Goal: Navigation & Orientation: Find specific page/section

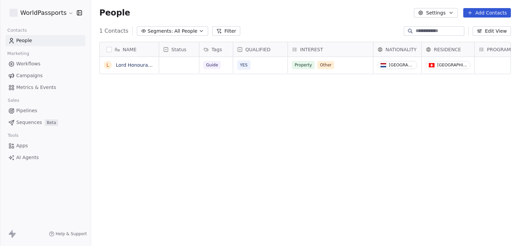
scroll to position [211, 422]
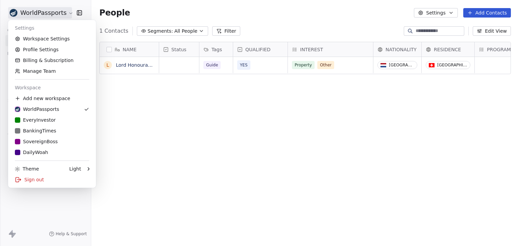
click at [38, 15] on html "WorldPassports Contacts People Marketing Workflows Campaigns Metrics & Events S…" at bounding box center [259, 123] width 519 height 246
click at [136, 98] on html "WorldPassports Contacts People Marketing Workflows Campaigns Metrics & Events S…" at bounding box center [259, 123] width 519 height 246
click at [45, 16] on html "WorldPassports Contacts People Marketing Workflows Campaigns Metrics & Events S…" at bounding box center [259, 123] width 519 height 246
drag, startPoint x: 51, startPoint y: 124, endPoint x: 56, endPoint y: 124, distance: 4.4
click at [51, 124] on link "EveryInvestor" at bounding box center [52, 120] width 82 height 11
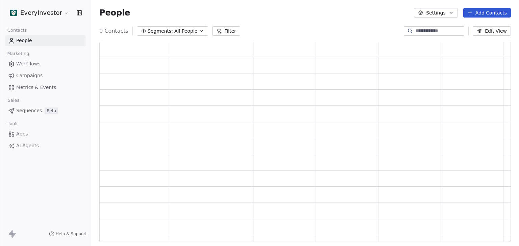
scroll to position [195, 406]
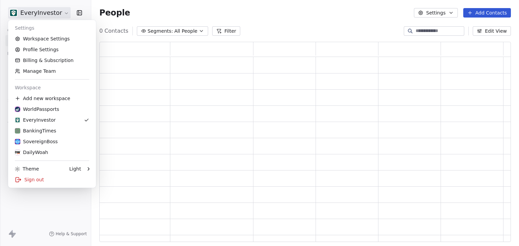
click at [51, 14] on html "EveryInvestor Contacts People Marketing Workflows Campaigns Metrics & Events Sa…" at bounding box center [259, 123] width 519 height 246
click at [51, 38] on link "Workspace Settings" at bounding box center [52, 38] width 82 height 11
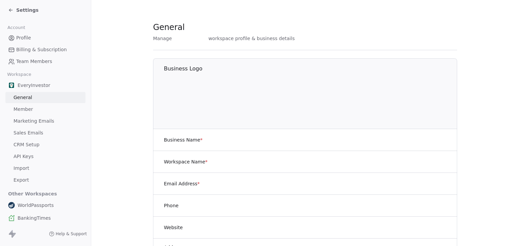
click at [35, 132] on span "Sales Emails" at bounding box center [29, 133] width 30 height 7
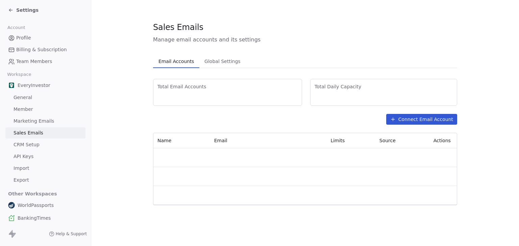
click at [24, 142] on span "CRM Setup" at bounding box center [27, 144] width 26 height 7
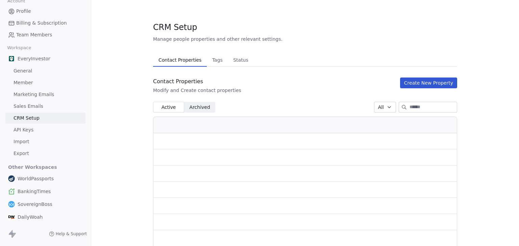
scroll to position [28, 0]
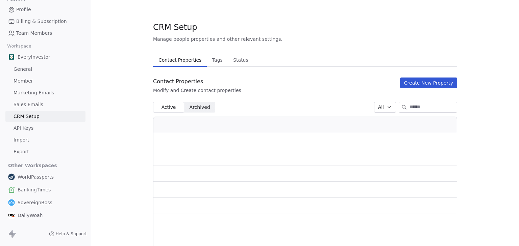
click at [27, 100] on link "Sales Emails" at bounding box center [45, 104] width 80 height 11
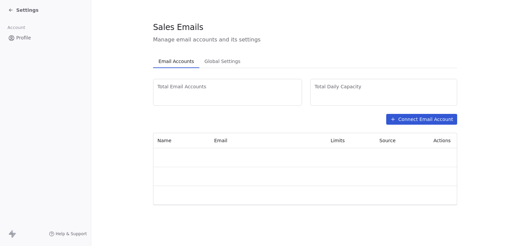
click at [11, 8] on icon at bounding box center [10, 9] width 5 height 5
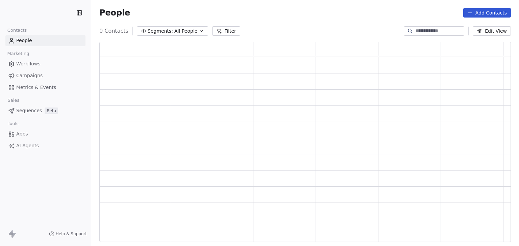
scroll to position [195, 406]
click at [335, 28] on div "0 Contacts Segments: All People Filter Edit View" at bounding box center [304, 31] width 427 height 11
